Goal: Task Accomplishment & Management: Use online tool/utility

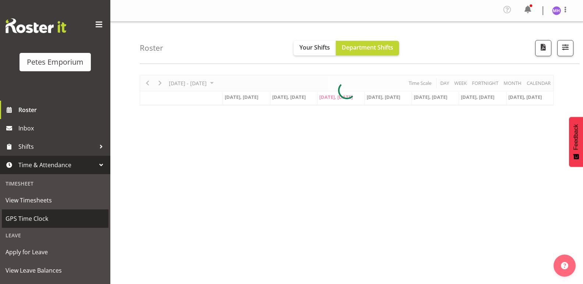
click at [37, 216] on span "GPS Time Clock" at bounding box center [55, 218] width 99 height 11
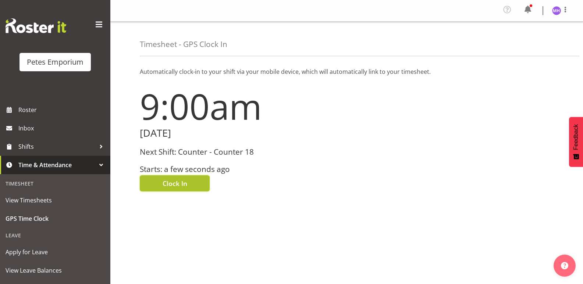
drag, startPoint x: 167, startPoint y: 185, endPoint x: 588, endPoint y: 105, distance: 428.9
click at [167, 185] on span "Clock In" at bounding box center [175, 184] width 25 height 10
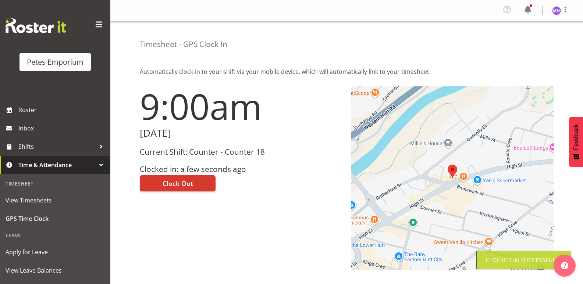
click at [563, 14] on div at bounding box center [565, 10] width 9 height 11
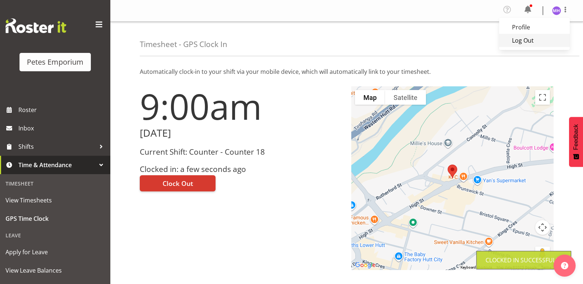
click at [542, 40] on link "Log Out" at bounding box center [534, 40] width 71 height 13
